Goal: Information Seeking & Learning: Find specific fact

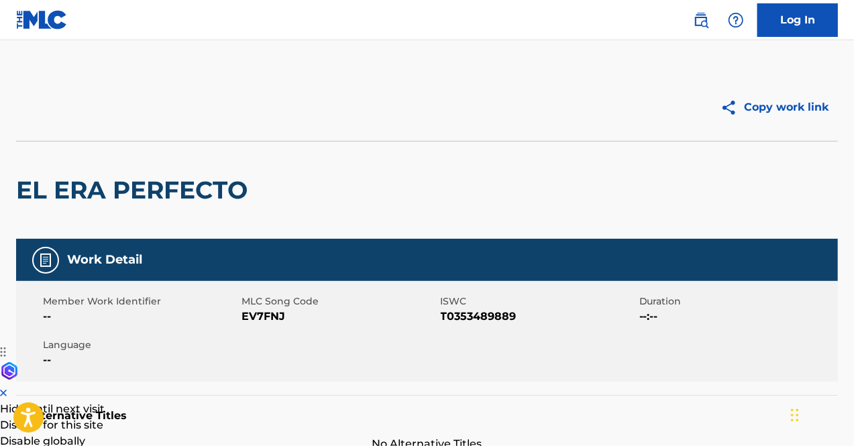
drag, startPoint x: 853, startPoint y: 93, endPoint x: 855, endPoint y: 30, distance: 63.1
click at [853, 30] on html "Press Alt+1 for screen-reader mode, Alt+0 to cancel Accessibility Screen-Reader…" at bounding box center [427, 223] width 854 height 446
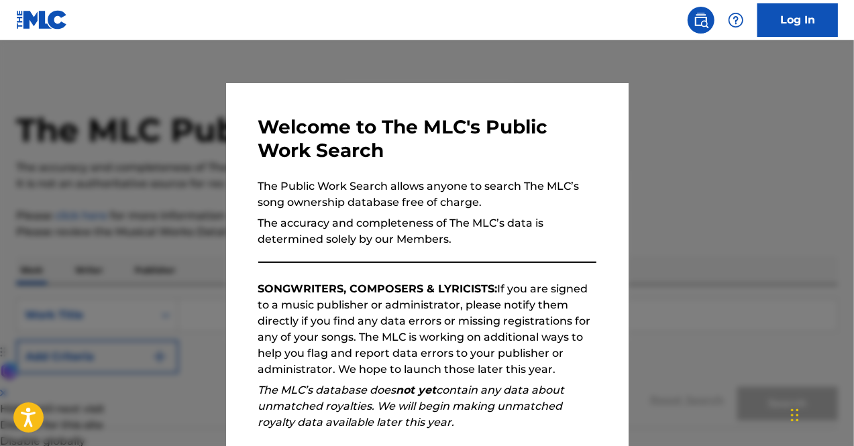
click at [428, 160] on h3 "Welcome to The MLC's Public Work Search" at bounding box center [427, 138] width 338 height 47
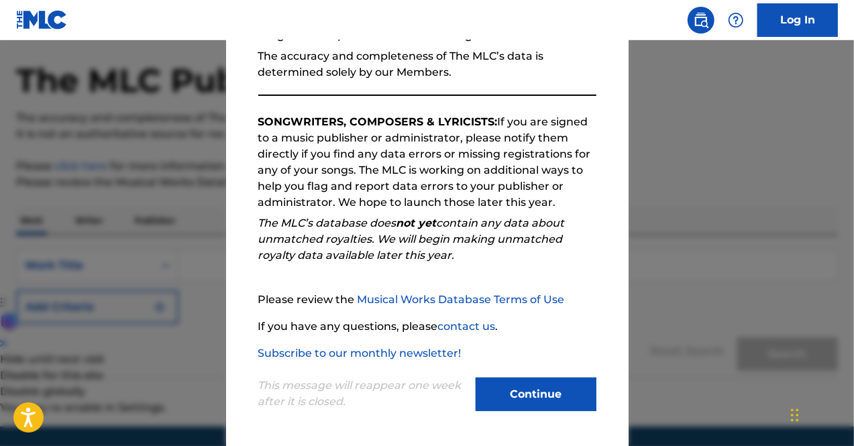
scroll to position [80, 0]
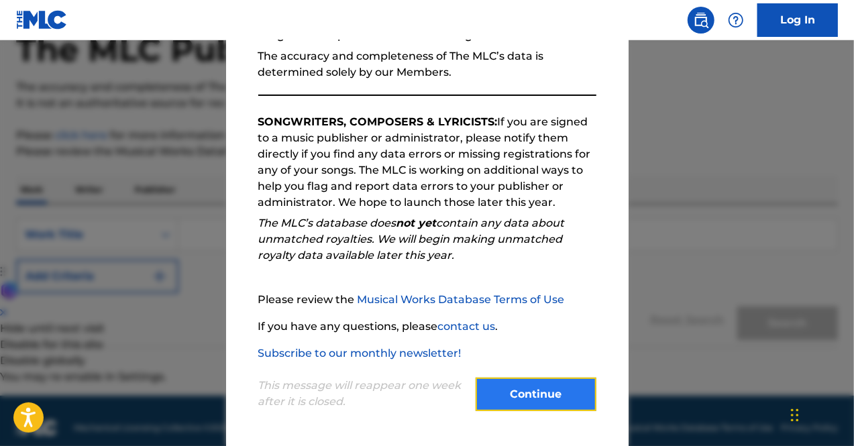
click at [550, 395] on button "Continue" at bounding box center [536, 395] width 121 height 34
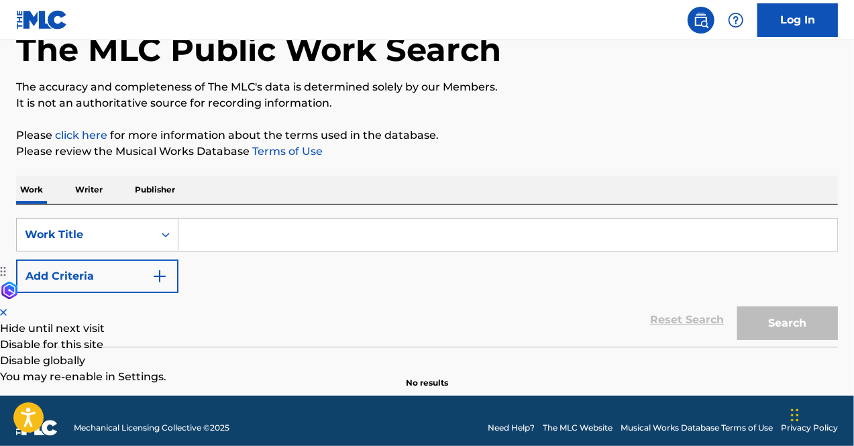
click at [227, 229] on input "Search Form" at bounding box center [507, 235] width 659 height 32
paste input "OCASION PARA AMARNOS (LA)"
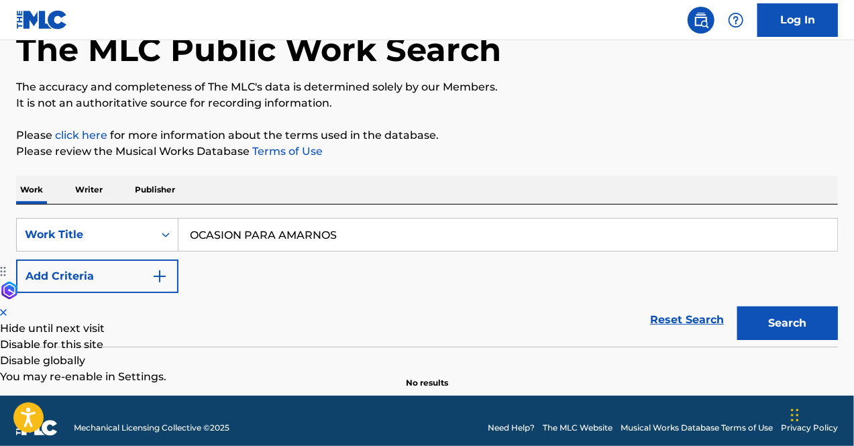
type input "OCASION PARA AMARNOS"
click at [737, 307] on button "Search" at bounding box center [787, 324] width 101 height 34
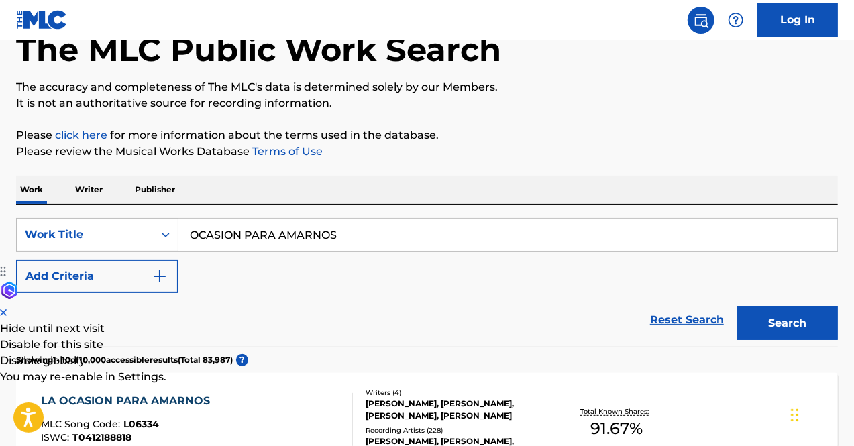
click at [378, 325] on div "Reset Search Search" at bounding box center [427, 320] width 822 height 54
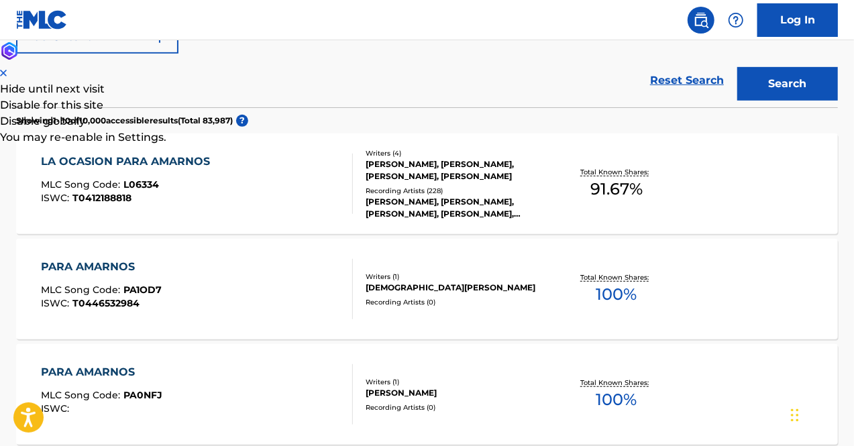
scroll to position [322, 0]
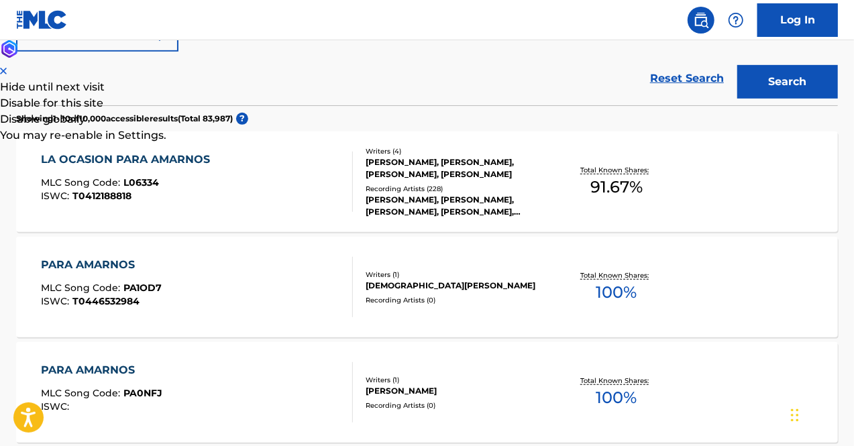
click at [283, 195] on div "LA OCASION PARA AMARNOS MLC Song Code : L06334 ISWC : T0412188818" at bounding box center [197, 182] width 313 height 60
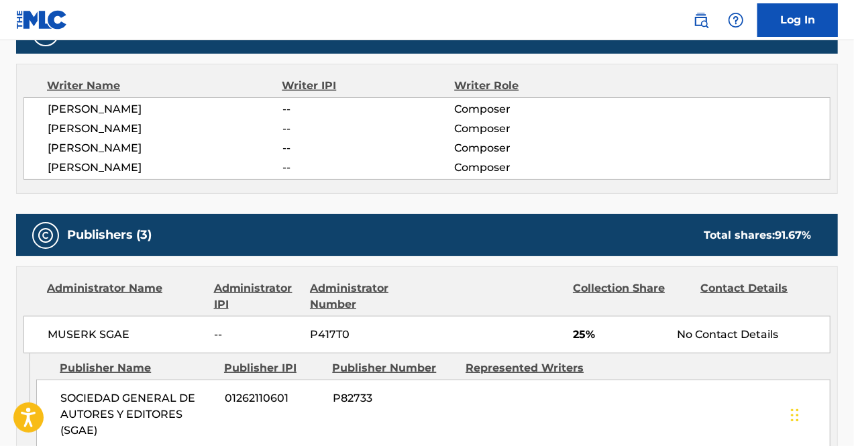
scroll to position [537, 0]
